Goal: Transaction & Acquisition: Purchase product/service

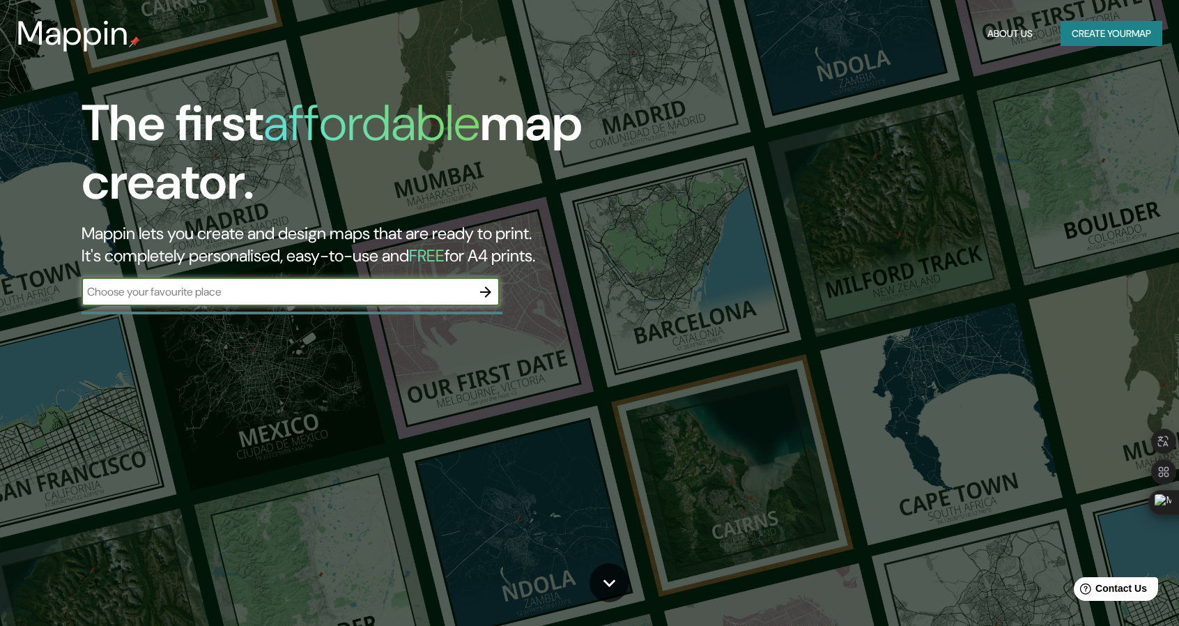
click at [203, 298] on input "text" at bounding box center [277, 292] width 390 height 16
type input "lima"
click at [483, 282] on button "button" at bounding box center [486, 292] width 28 height 28
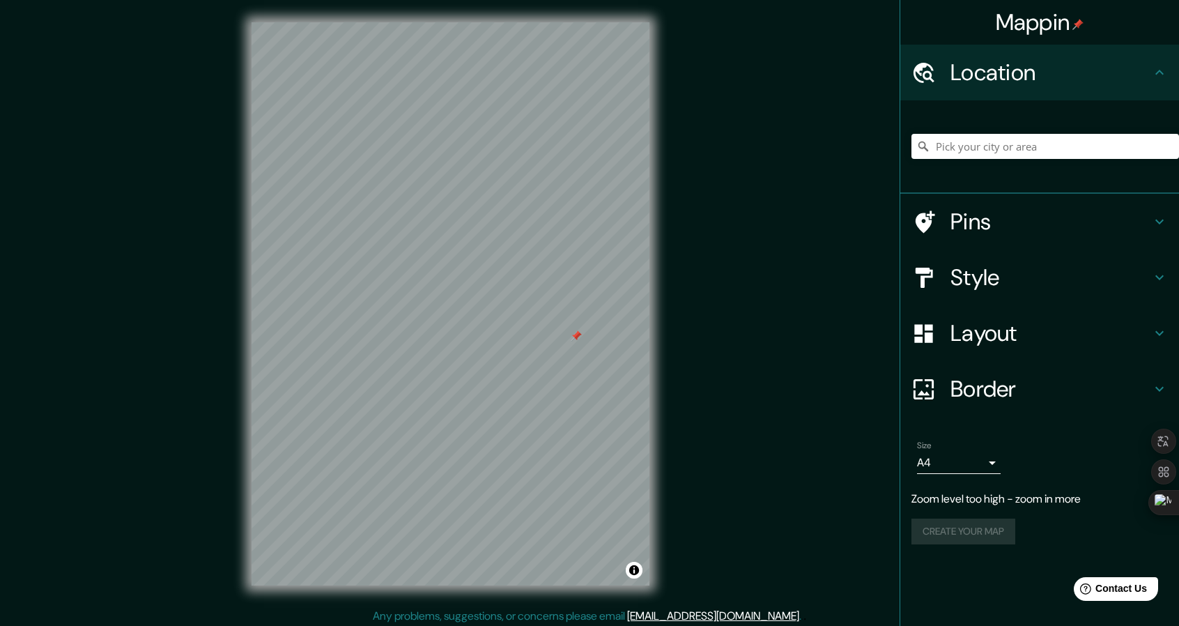
drag, startPoint x: 495, startPoint y: 327, endPoint x: 575, endPoint y: 332, distance: 80.3
click at [575, 332] on div at bounding box center [576, 335] width 11 height 11
click at [463, 384] on div at bounding box center [468, 380] width 11 height 11
click at [445, 405] on div at bounding box center [448, 406] width 11 height 11
click at [609, 323] on div at bounding box center [606, 322] width 11 height 11
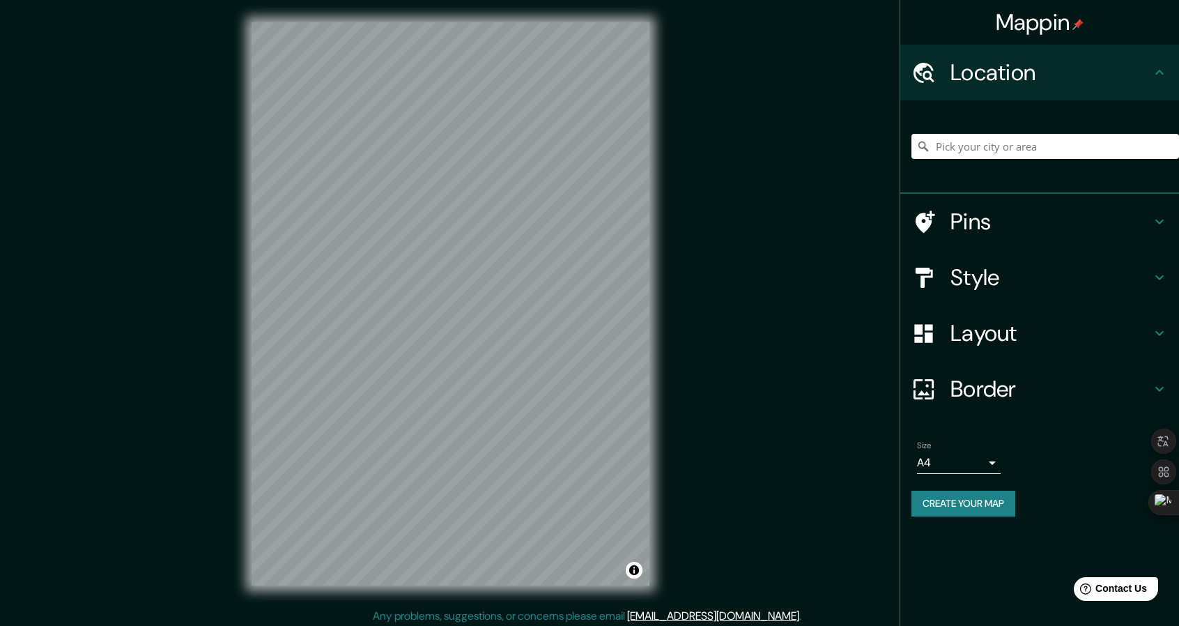
click at [1009, 230] on h4 "Pins" at bounding box center [1051, 222] width 201 height 28
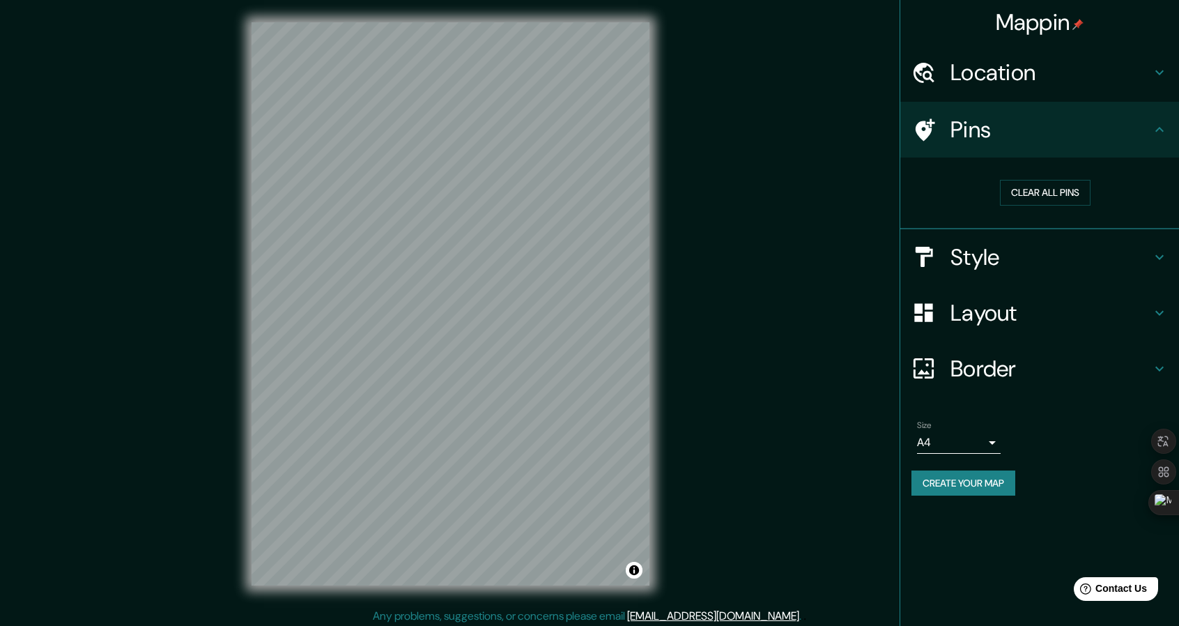
click at [1037, 145] on div "Pins" at bounding box center [1039, 130] width 279 height 56
click at [1077, 73] on h4 "Location" at bounding box center [1051, 73] width 201 height 28
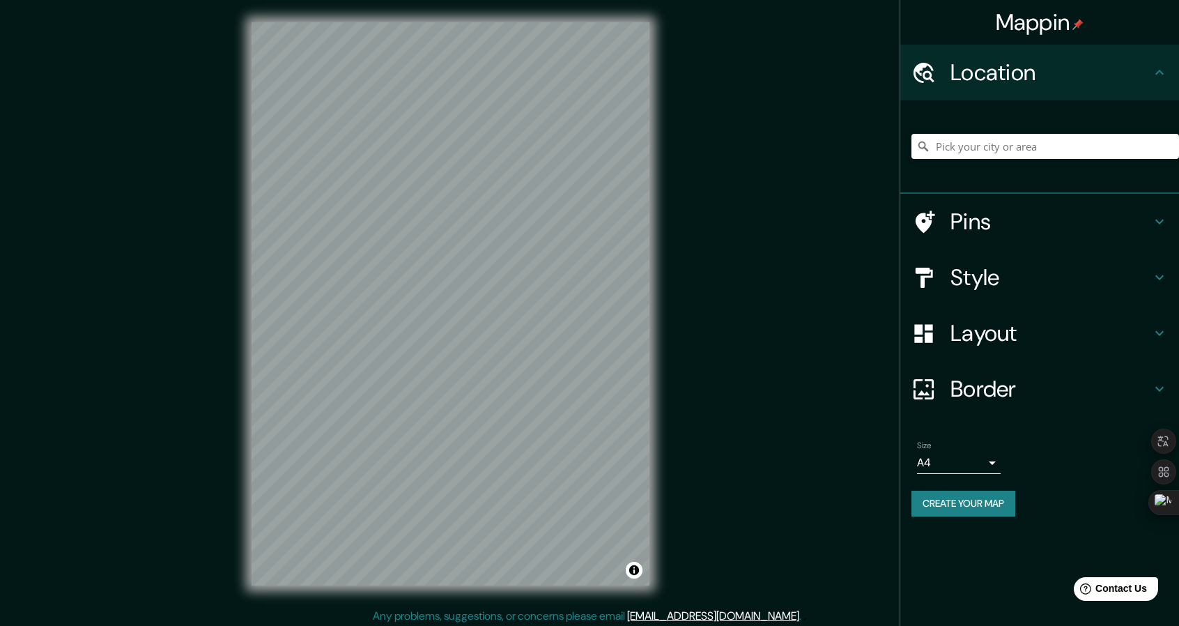
click at [1002, 272] on h4 "Style" at bounding box center [1051, 277] width 201 height 28
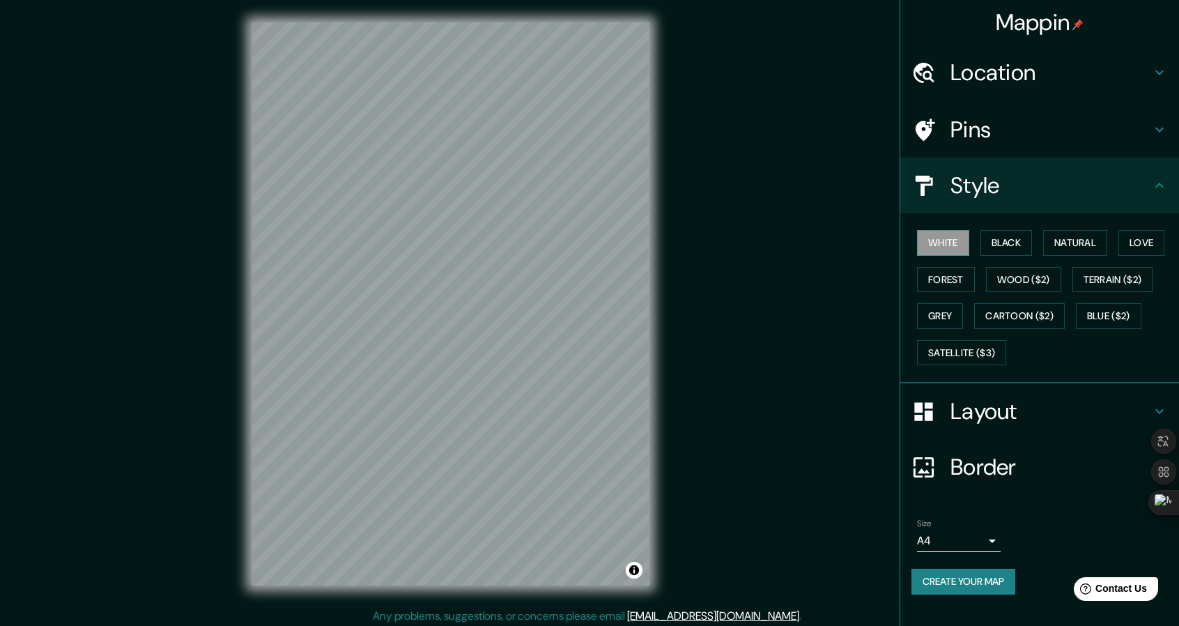
click at [1038, 184] on h4 "Style" at bounding box center [1051, 185] width 201 height 28
click at [1147, 171] on h4 "Style" at bounding box center [1051, 185] width 201 height 28
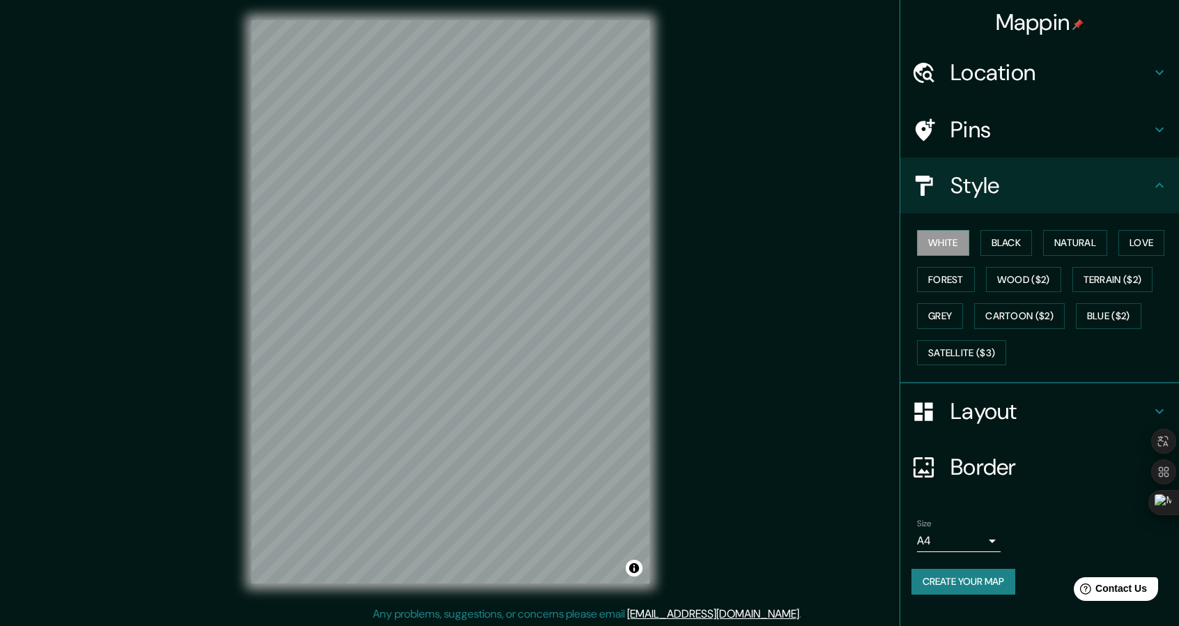
scroll to position [4, 0]
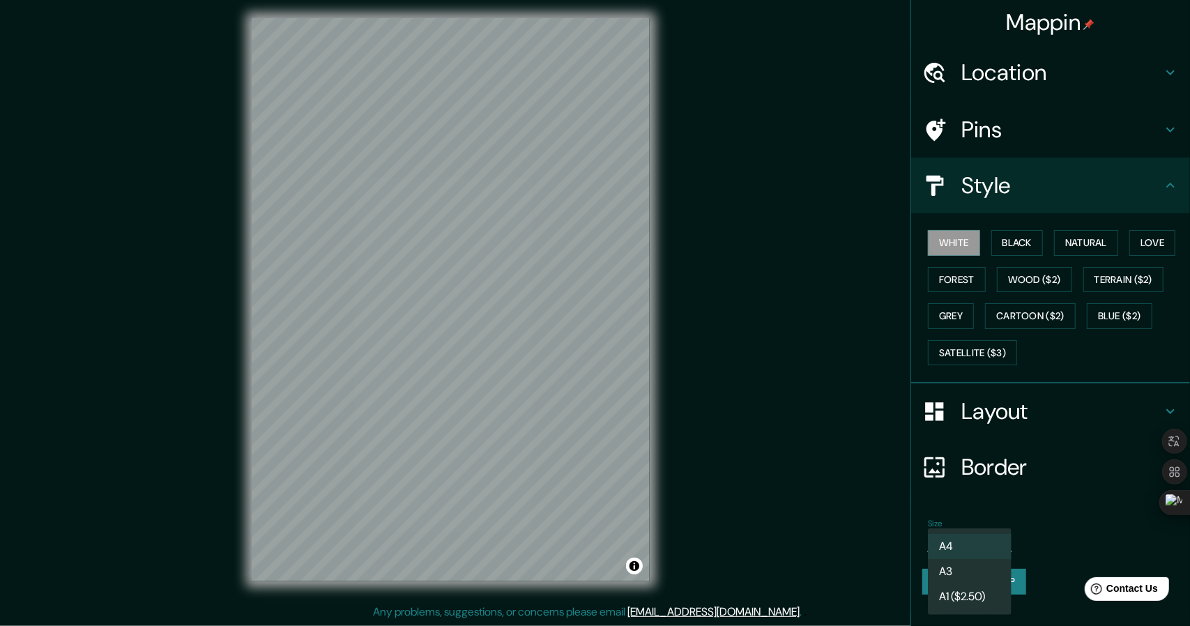
click at [980, 541] on body "Mappin Location Pins Style White Black Natural Love Forest Wood ($2) Terrain ($…" at bounding box center [595, 309] width 1190 height 626
click at [976, 569] on li "A3" at bounding box center [970, 571] width 84 height 25
type input "a4"
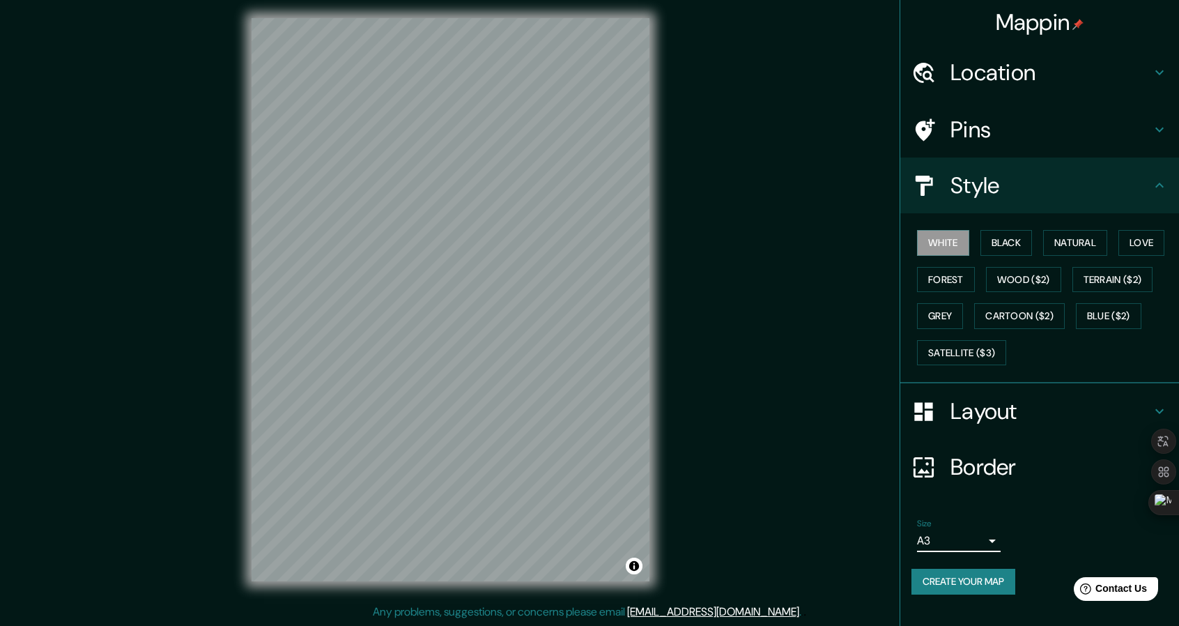
click at [994, 470] on h4 "Border" at bounding box center [1051, 467] width 201 height 28
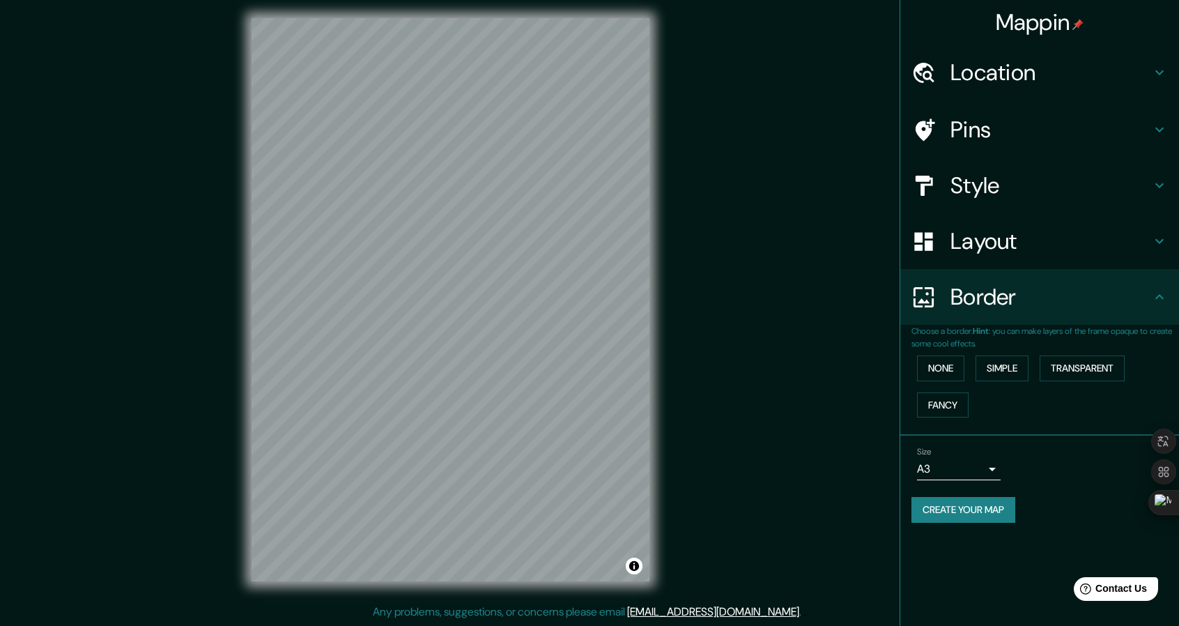
click at [1004, 311] on h4 "Border" at bounding box center [1051, 297] width 201 height 28
click at [1016, 245] on h4 "Layout" at bounding box center [1051, 241] width 201 height 28
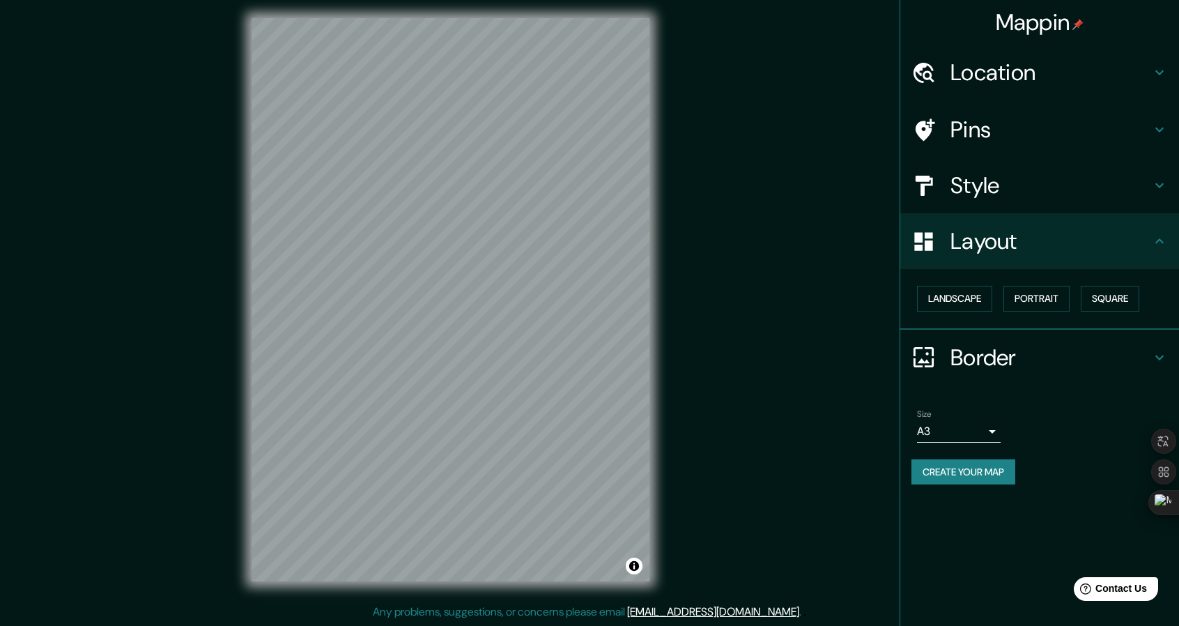
click at [1017, 236] on h4 "Layout" at bounding box center [1051, 241] width 201 height 28
click at [985, 300] on button "Landscape" at bounding box center [954, 299] width 75 height 26
